Goal: Transaction & Acquisition: Purchase product/service

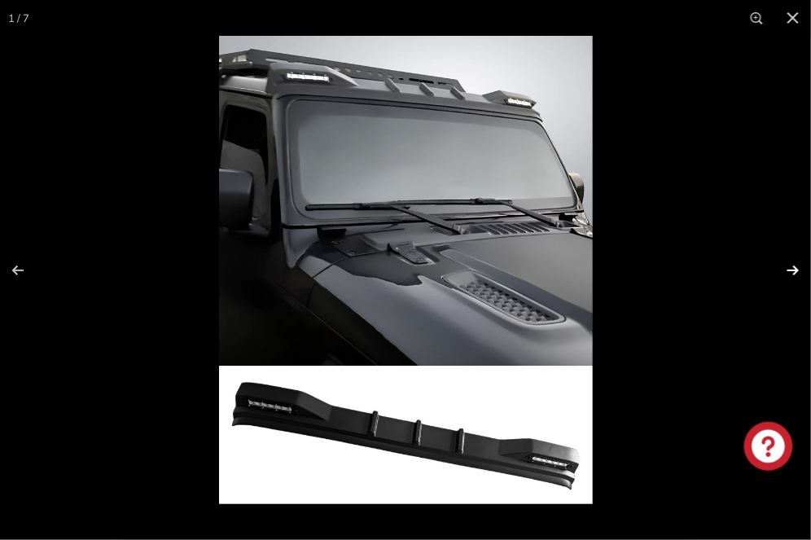
click at [789, 270] on button at bounding box center [782, 270] width 57 height 81
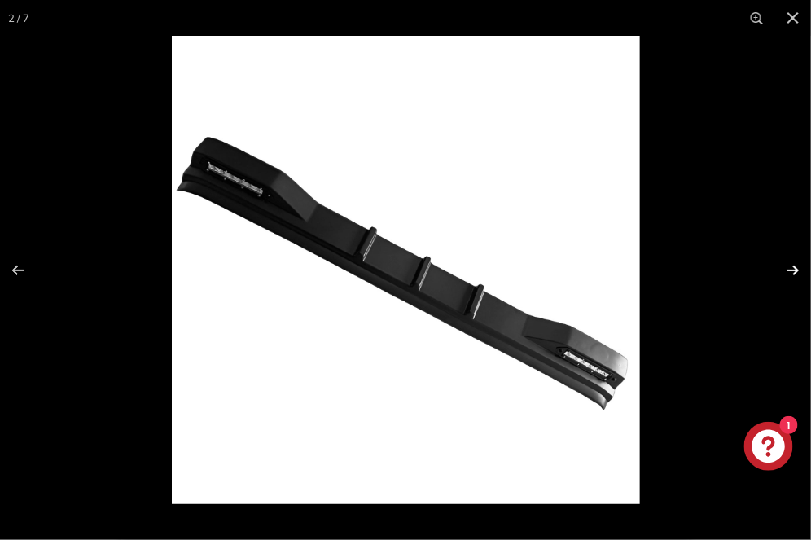
click at [789, 269] on button at bounding box center [782, 270] width 57 height 81
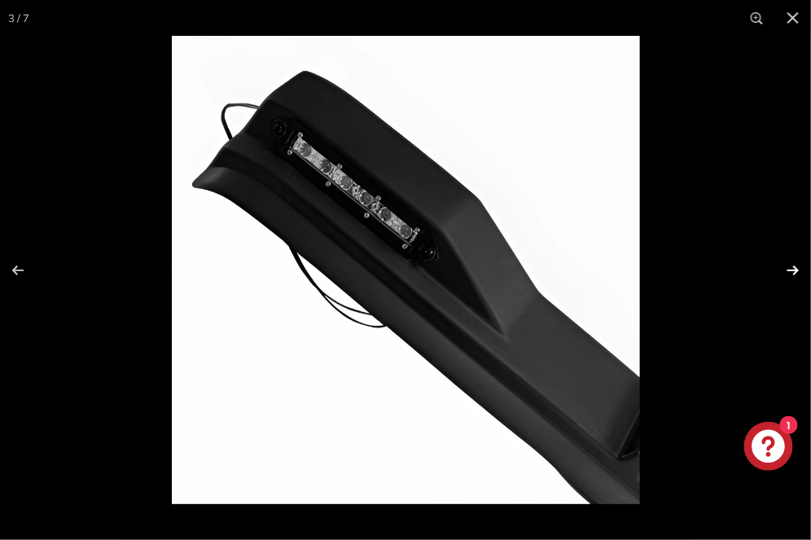
click at [789, 269] on button at bounding box center [782, 270] width 57 height 81
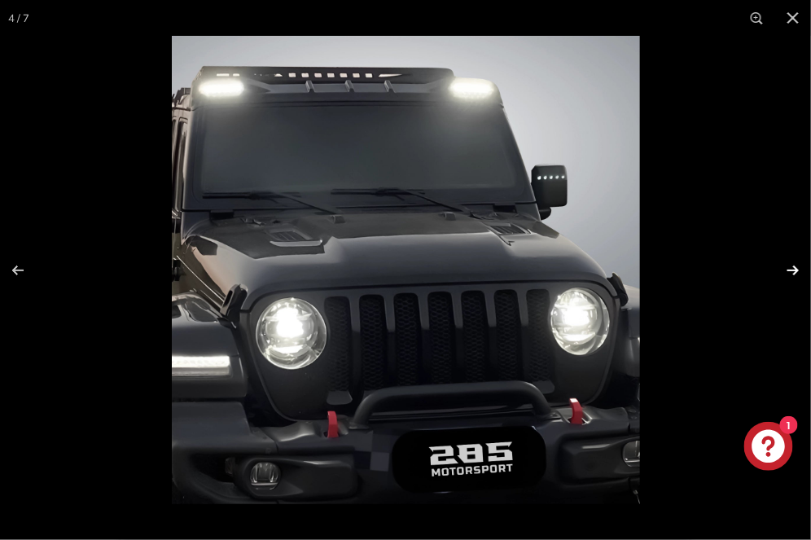
click at [788, 269] on button at bounding box center [782, 270] width 57 height 81
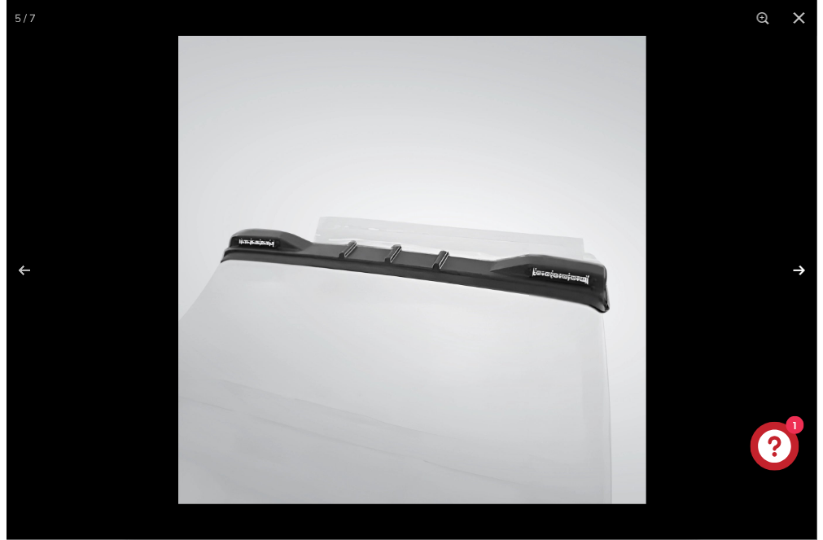
scroll to position [0, 195]
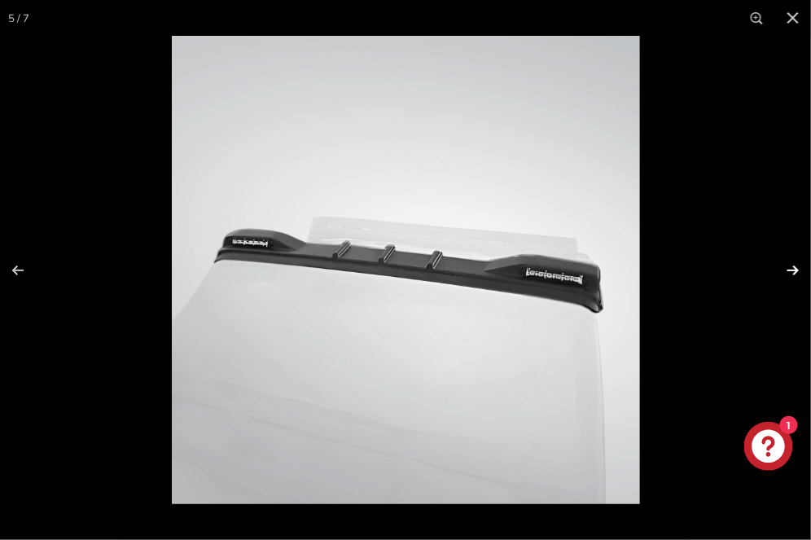
click at [788, 269] on button at bounding box center [782, 270] width 57 height 81
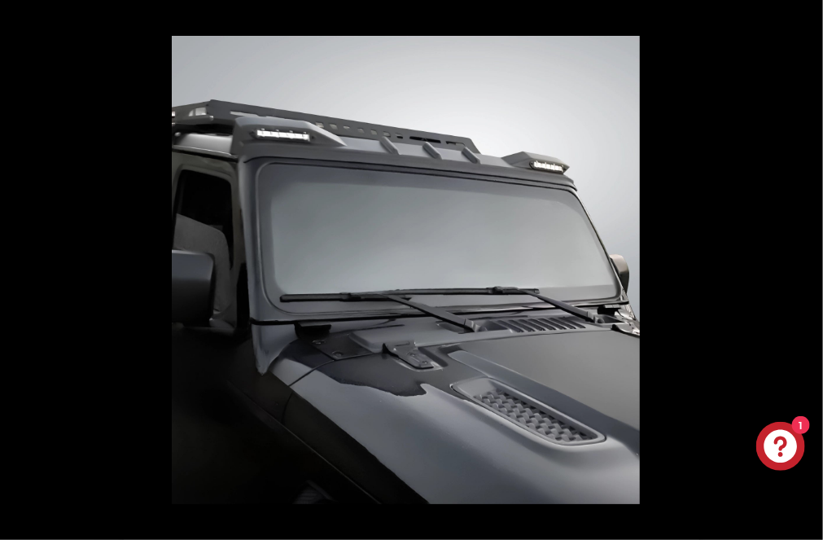
click at [788, 268] on button at bounding box center [794, 270] width 57 height 81
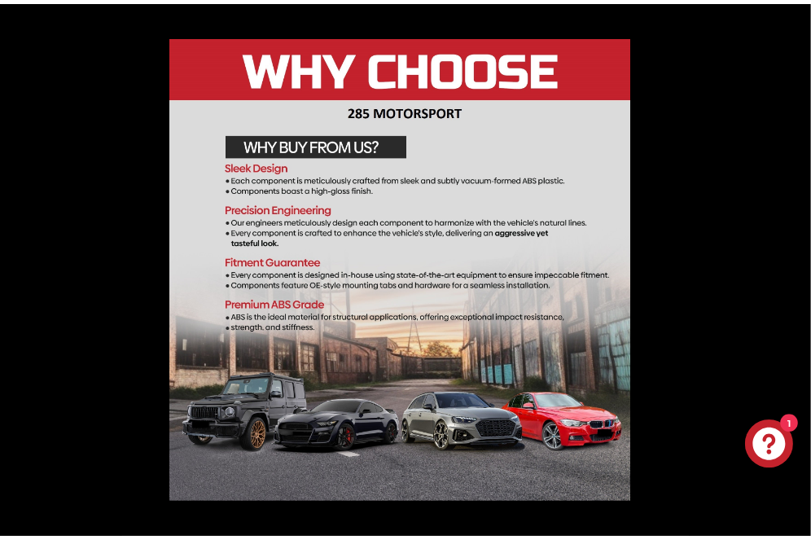
scroll to position [0, 226]
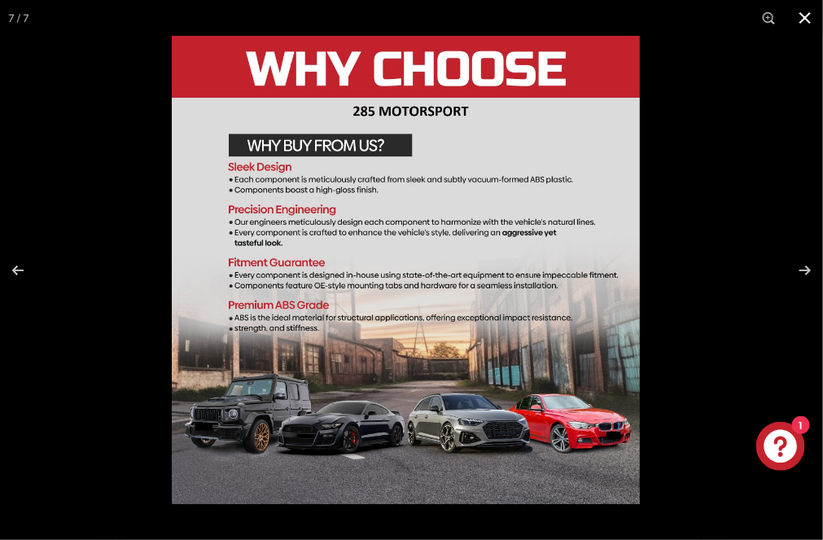
click at [806, 18] on button at bounding box center [805, 18] width 36 height 36
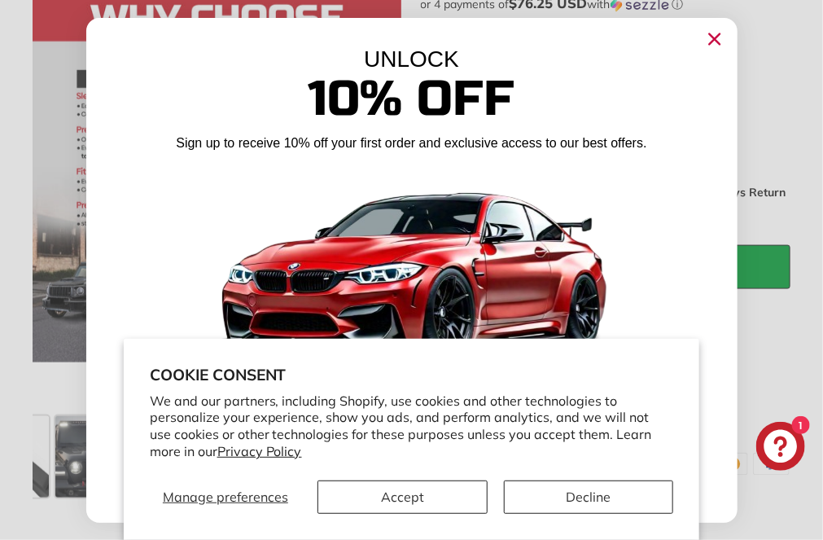
click at [714, 36] on circle "Close dialog" at bounding box center [714, 38] width 24 height 24
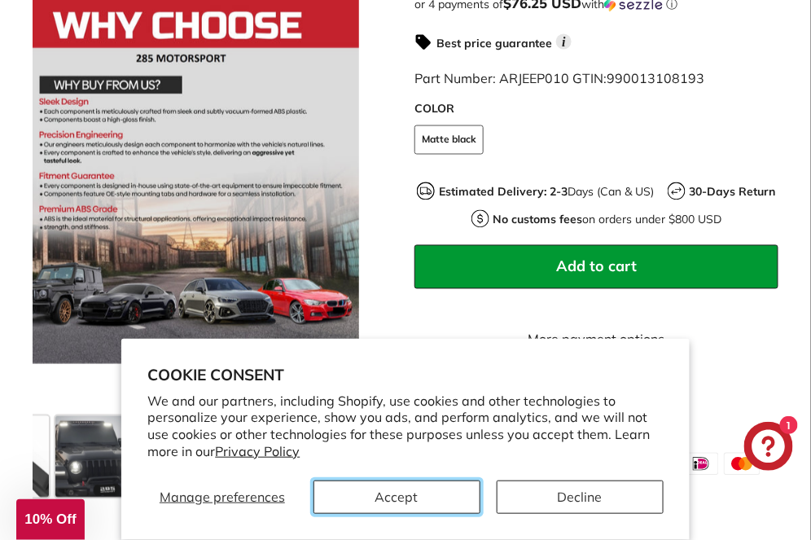
click at [438, 493] on button "Accept" at bounding box center [396, 496] width 167 height 33
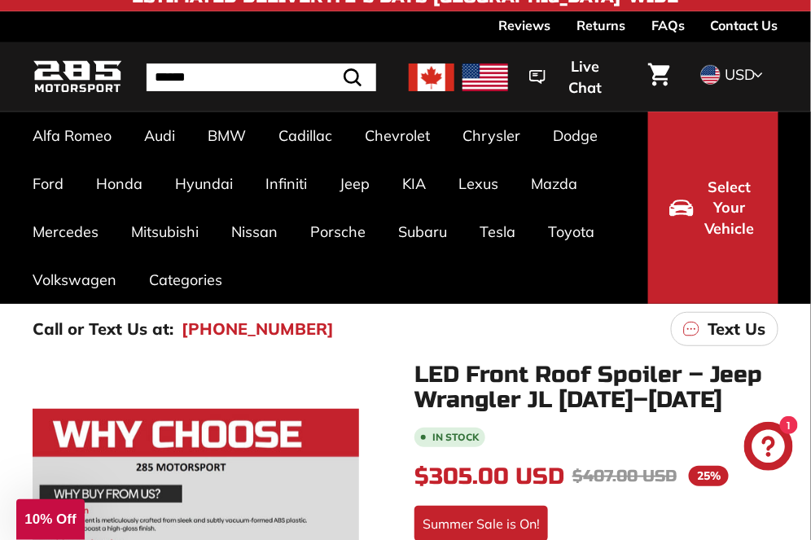
scroll to position [0, 0]
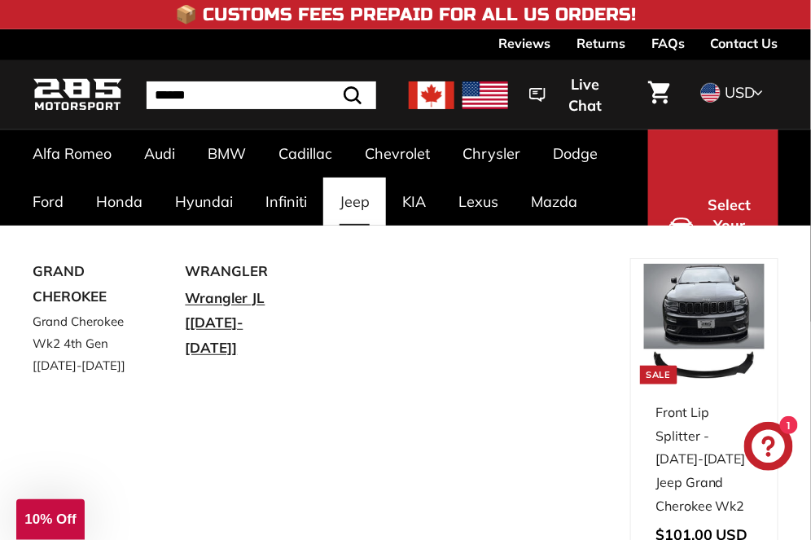
click at [221, 304] on link "Wrangler JL [[DATE]-[DATE]]" at bounding box center [239, 323] width 107 height 77
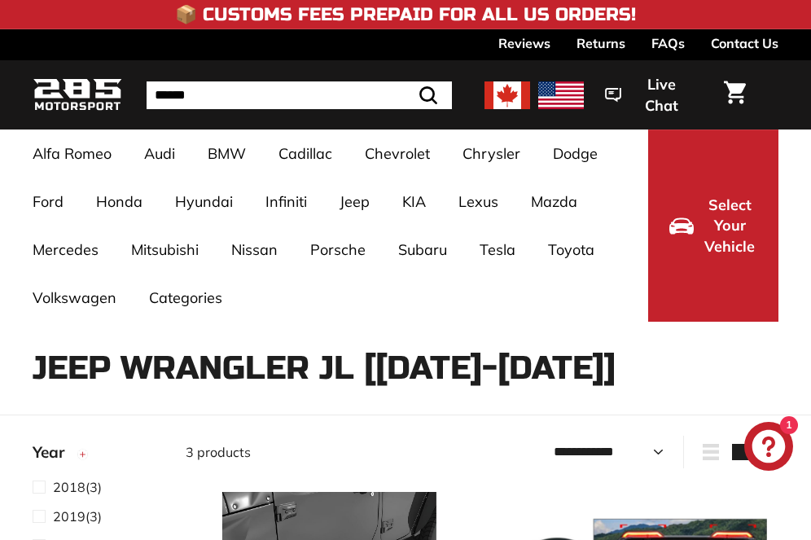
select select "**********"
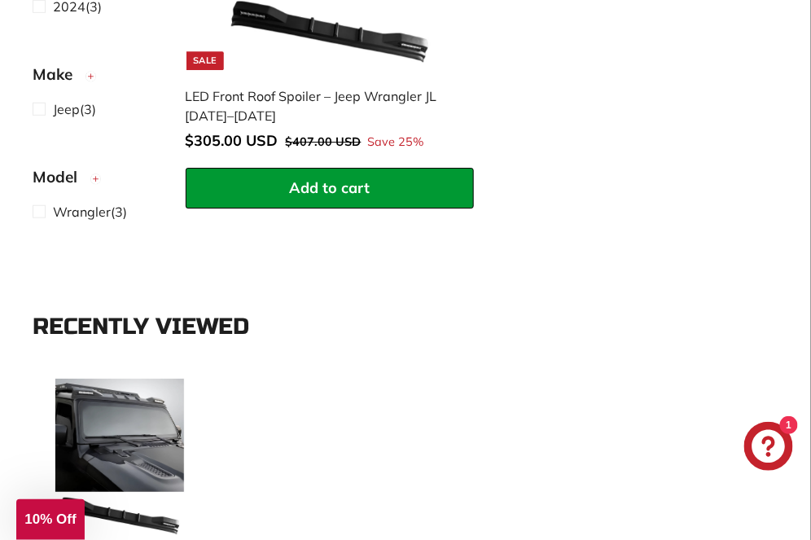
scroll to position [1221, 0]
